Goal: Task Accomplishment & Management: Complete application form

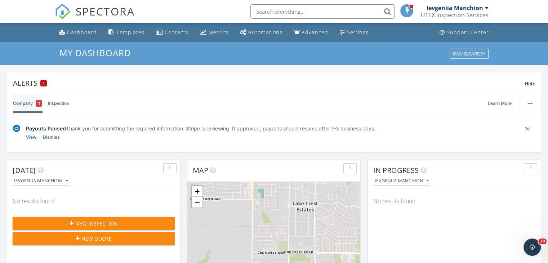
click at [26, 102] on link "Company 1" at bounding box center [27, 103] width 29 height 19
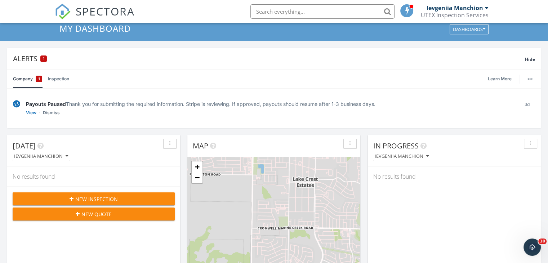
scroll to position [36, 0]
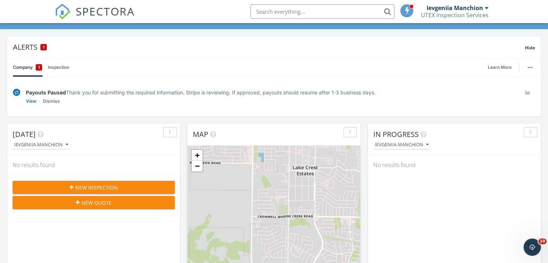
click at [58, 182] on button "New Inspection" at bounding box center [94, 187] width 162 height 13
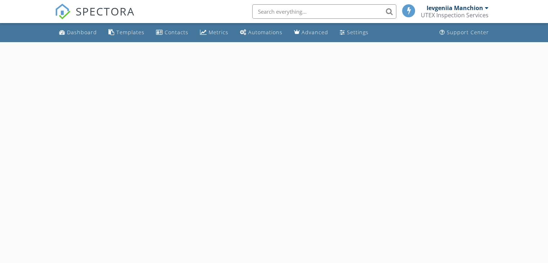
select select "8"
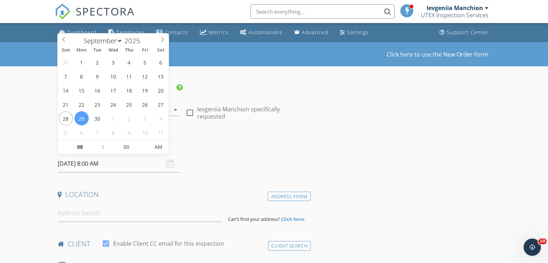
click at [85, 163] on input "[DATE] 8:00 AM" at bounding box center [119, 164] width 122 height 18
type input "[DATE] 8:00 AM"
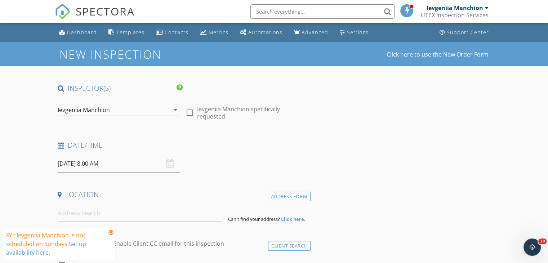
click at [110, 232] on icon at bounding box center [110, 233] width 5 height 6
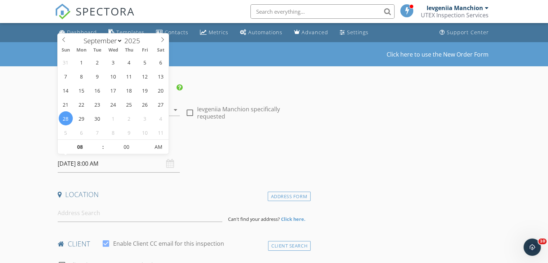
click at [89, 164] on input "[DATE] 8:00 AM" at bounding box center [119, 164] width 122 height 18
type input "07"
type input "09/28/2025 7:00 AM"
click at [98, 152] on span at bounding box center [99, 150] width 5 height 7
type input "06"
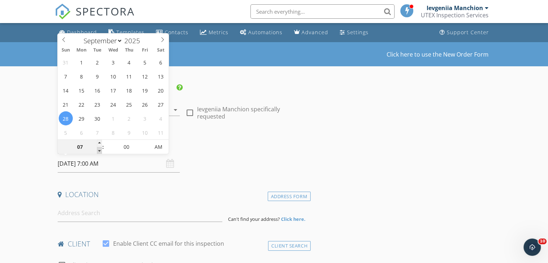
type input "09/28/2025 6:00 AM"
click at [98, 152] on span at bounding box center [99, 150] width 5 height 7
type input "05"
type input "09/28/2025 5:00 AM"
click at [98, 152] on span at bounding box center [99, 150] width 5 height 7
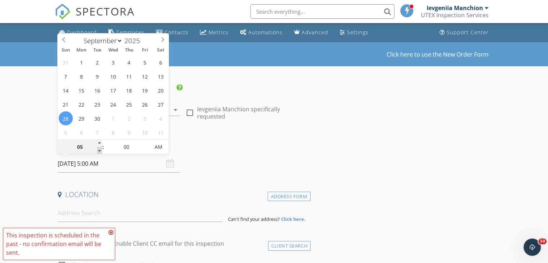
type input "04"
type input "09/28/2025 4:00 AM"
click at [98, 152] on span at bounding box center [99, 150] width 5 height 7
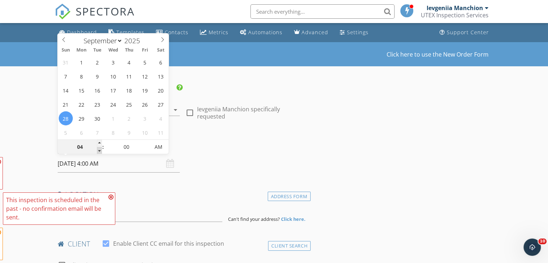
type input "03"
click at [98, 152] on span at bounding box center [99, 150] width 5 height 7
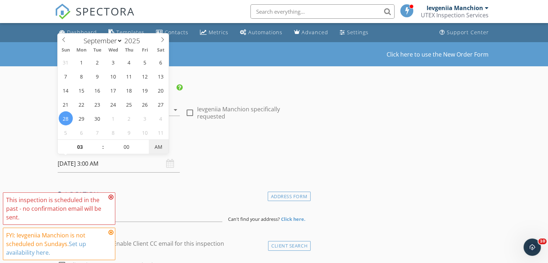
type input "[DATE] 3:00 PM"
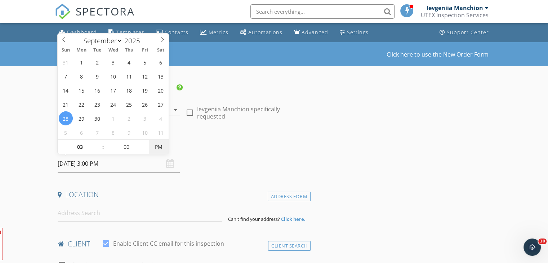
click at [156, 152] on span "PM" at bounding box center [159, 147] width 20 height 14
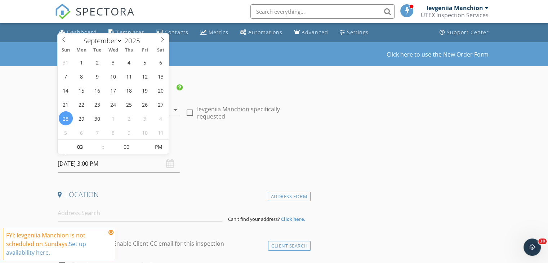
click at [112, 233] on icon at bounding box center [110, 233] width 5 height 6
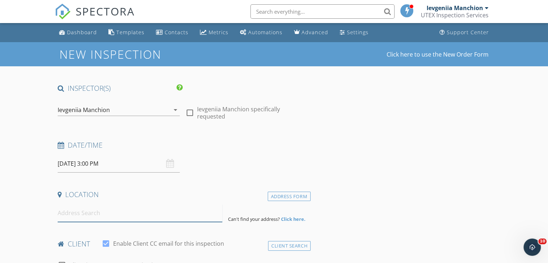
click at [101, 212] on input at bounding box center [140, 213] width 165 height 18
click at [98, 214] on input at bounding box center [140, 213] width 165 height 18
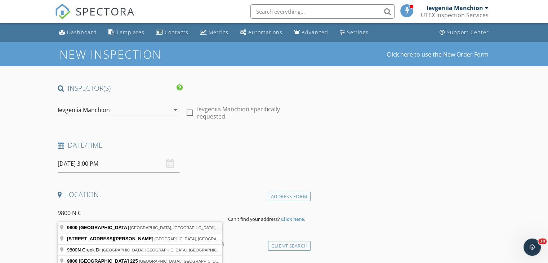
type input "9800 North County Road, Frisco, TX, USA"
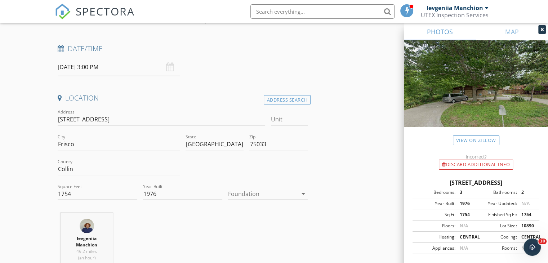
scroll to position [108, 0]
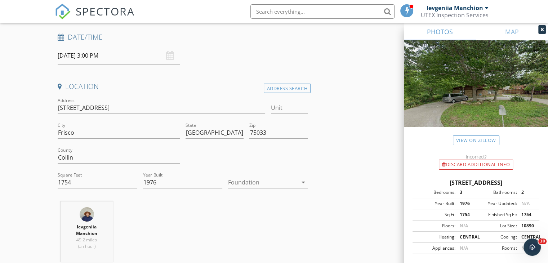
click at [261, 185] on div at bounding box center [263, 183] width 70 height 12
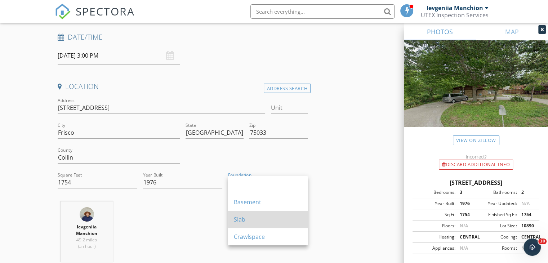
click at [246, 217] on div "Slab" at bounding box center [268, 219] width 68 height 9
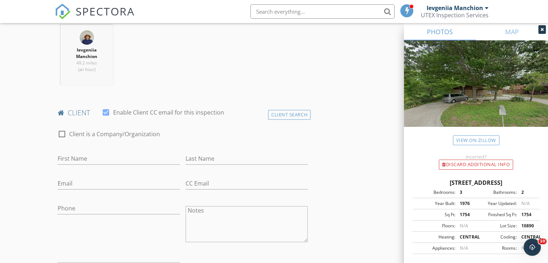
scroll to position [324, 0]
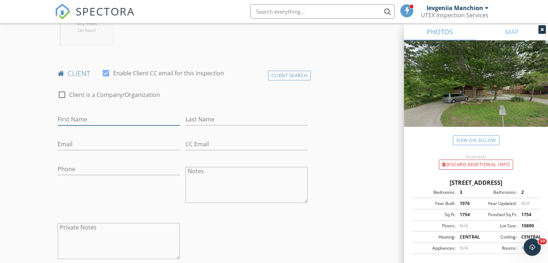
click at [79, 119] on input "First Name" at bounding box center [119, 120] width 122 height 12
type input "Key"
click at [199, 121] on input "Last Name" at bounding box center [247, 120] width 122 height 12
type input "Glee"
click at [115, 145] on input "Email" at bounding box center [119, 144] width 122 height 12
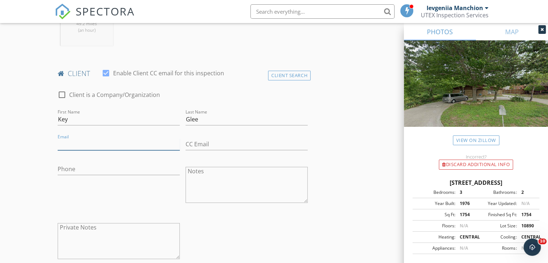
type input "[PERSON_NAME][EMAIL_ADDRESS][DOMAIN_NAME]"
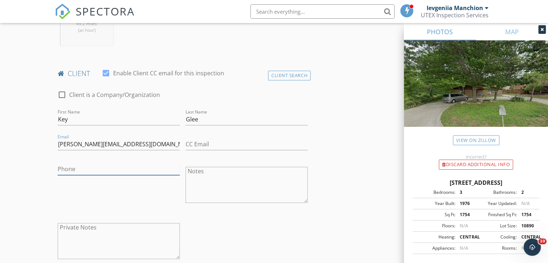
click at [115, 169] on input "Phone" at bounding box center [119, 169] width 122 height 12
type input "[PHONE_NUMBER]"
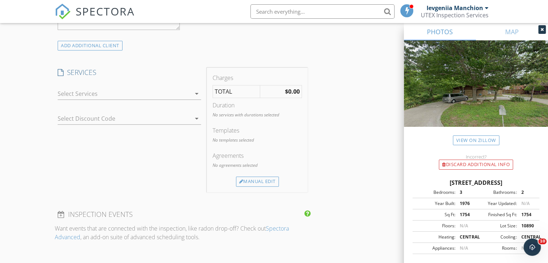
scroll to position [577, 0]
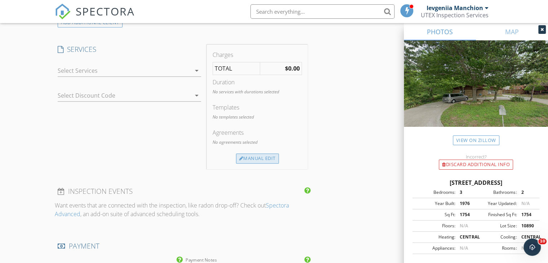
click at [251, 160] on div "Manual Edit" at bounding box center [257, 159] width 43 height 10
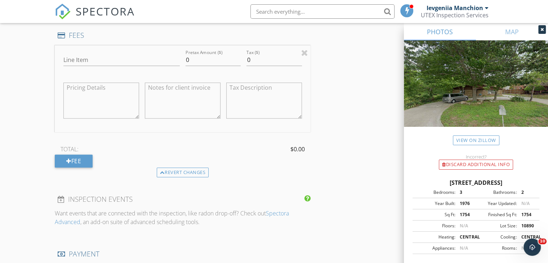
scroll to position [649, 0]
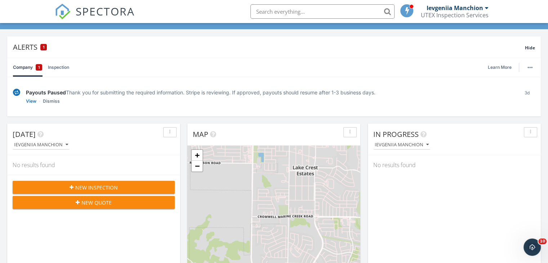
click at [92, 186] on span "New Inspection" at bounding box center [96, 188] width 43 height 8
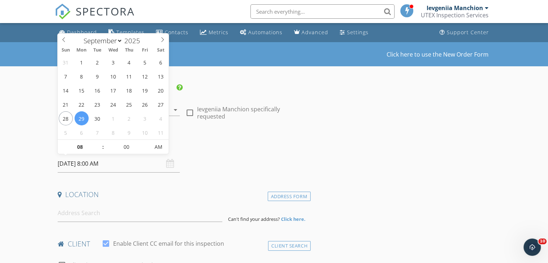
click at [74, 166] on input "[DATE] 8:00 AM" at bounding box center [119, 164] width 122 height 18
type input "[DATE] 8:00 AM"
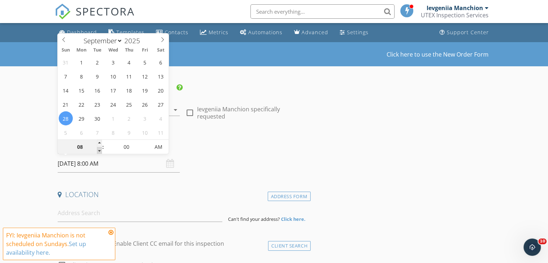
type input "07"
type input "[DATE] 7:00 AM"
click at [100, 148] on span at bounding box center [99, 150] width 5 height 7
type input "06"
type input "[DATE] 6:00 AM"
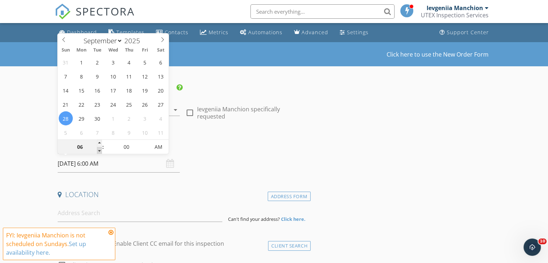
click at [100, 148] on span at bounding box center [99, 150] width 5 height 7
type input "05"
type input "09/28/2025 5:00 AM"
click at [100, 148] on span at bounding box center [99, 150] width 5 height 7
type input "04"
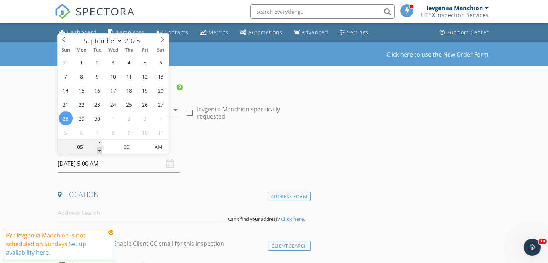
type input "09/28/2025 4:00 AM"
click at [100, 148] on span at bounding box center [99, 150] width 5 height 7
type input "03"
click at [100, 148] on span at bounding box center [99, 150] width 5 height 7
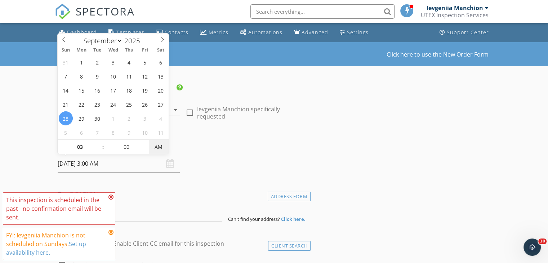
type input "[DATE] 3:00 PM"
click at [163, 149] on span "AM" at bounding box center [159, 147] width 20 height 14
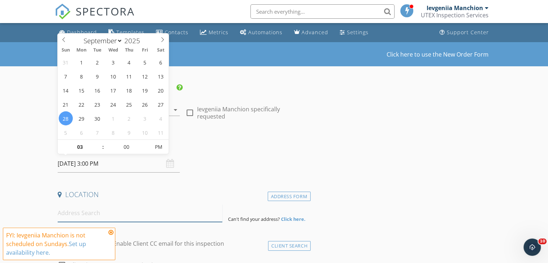
click at [93, 213] on input at bounding box center [140, 213] width 165 height 18
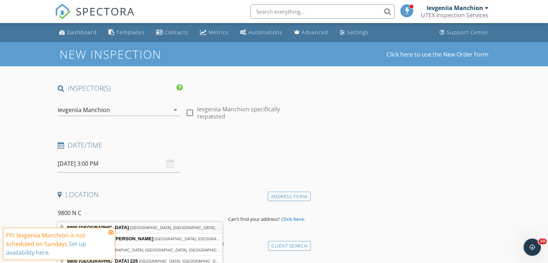
type input "9800 North County Road, Frisco, TX, USA"
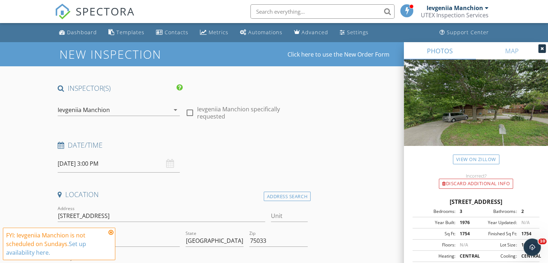
click at [111, 233] on icon at bounding box center [110, 233] width 5 height 6
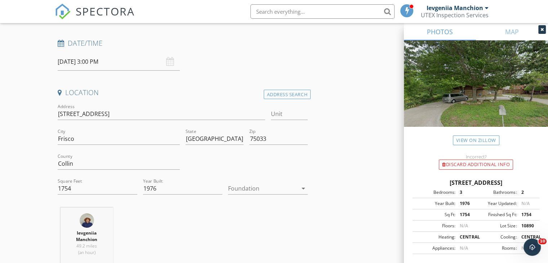
scroll to position [108, 0]
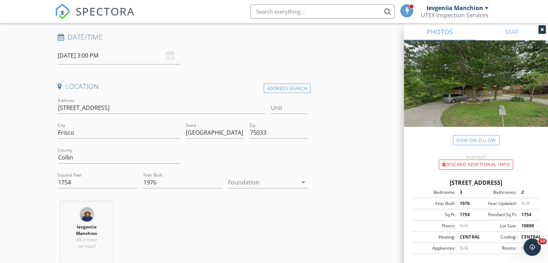
click at [272, 182] on div at bounding box center [263, 183] width 70 height 12
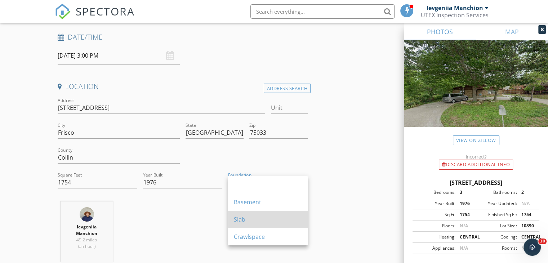
click at [259, 216] on div "Slab" at bounding box center [268, 219] width 68 height 9
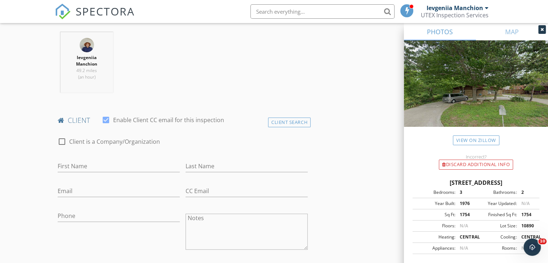
scroll to position [288, 0]
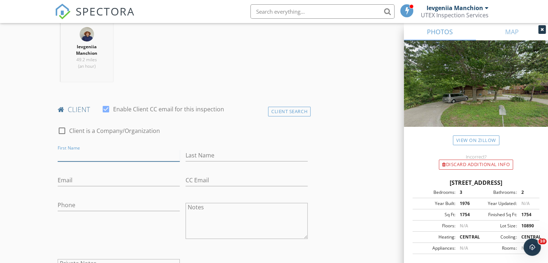
click at [94, 152] on input "First Name" at bounding box center [119, 156] width 122 height 12
type input "Key"
click at [206, 155] on input "Last Name" at bounding box center [247, 156] width 122 height 12
type input "Glee"
click at [103, 177] on input "Email" at bounding box center [119, 180] width 122 height 12
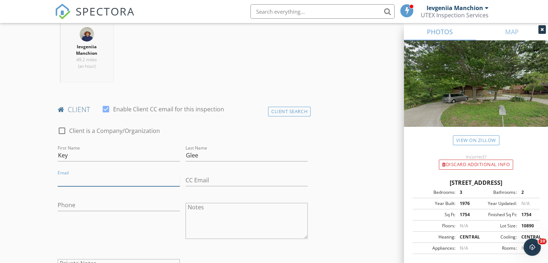
type input "[PERSON_NAME][EMAIL_ADDRESS][DOMAIN_NAME]"
click at [83, 205] on input "Phone" at bounding box center [119, 205] width 122 height 12
type input "[PHONE_NUMBER]"
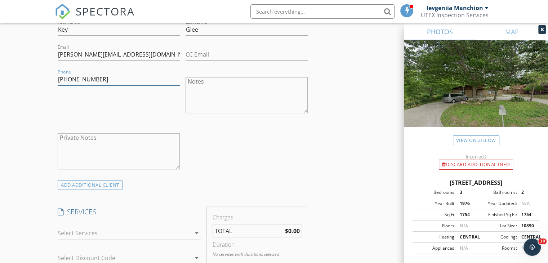
scroll to position [432, 0]
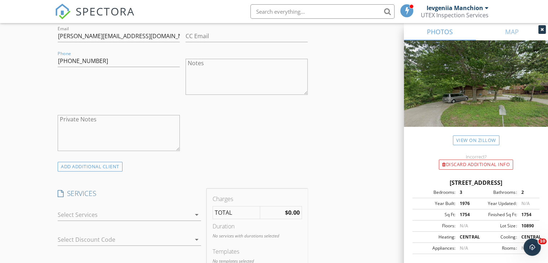
click at [95, 216] on div at bounding box center [124, 215] width 133 height 12
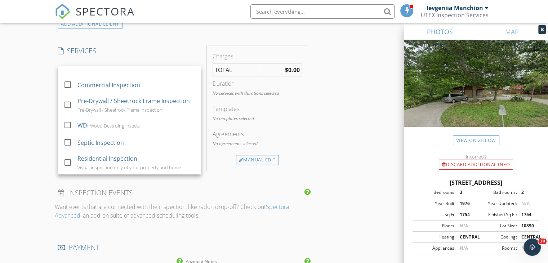
scroll to position [577, 0]
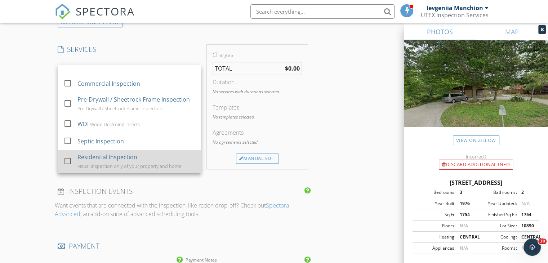
click at [102, 168] on div "Visual inspection only of your property and home" at bounding box center [129, 166] width 104 height 6
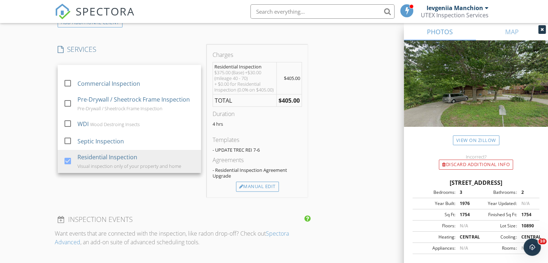
click at [288, 98] on strong "$405.00" at bounding box center [289, 101] width 21 height 8
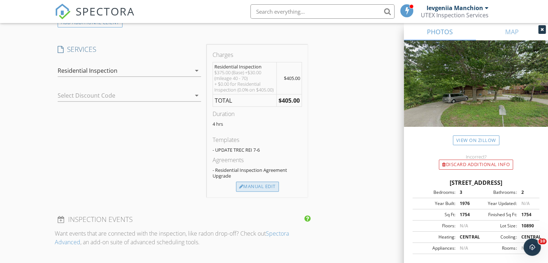
click at [257, 184] on div "Manual Edit" at bounding box center [257, 187] width 43 height 10
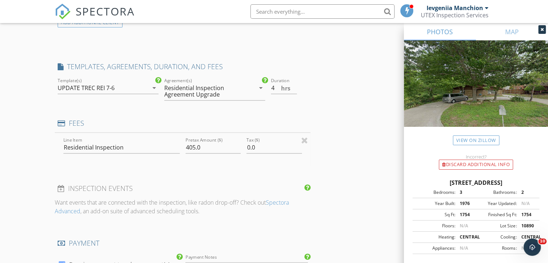
type input "0"
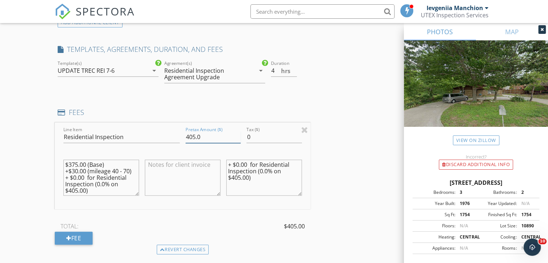
drag, startPoint x: 192, startPoint y: 137, endPoint x: 185, endPoint y: 138, distance: 6.9
click at [185, 138] on div "Pretax Amount ($) 405.0" at bounding box center [213, 137] width 61 height 25
type input "325.0"
click at [192, 148] on div at bounding box center [213, 148] width 55 height 4
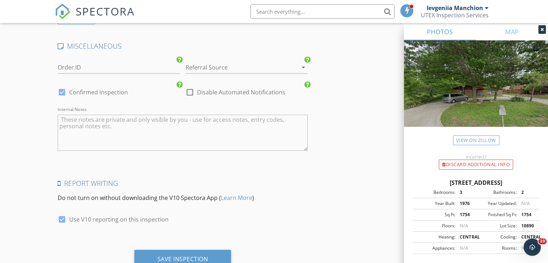
scroll to position [1109, 0]
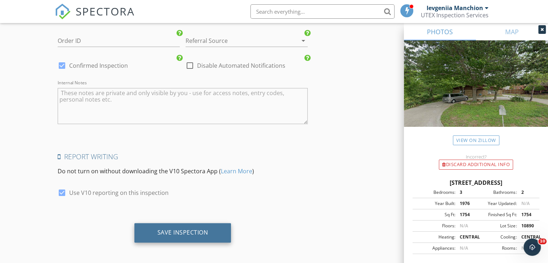
click at [174, 231] on div "Save Inspection" at bounding box center [182, 232] width 51 height 7
